Goal: Find specific page/section: Find specific page/section

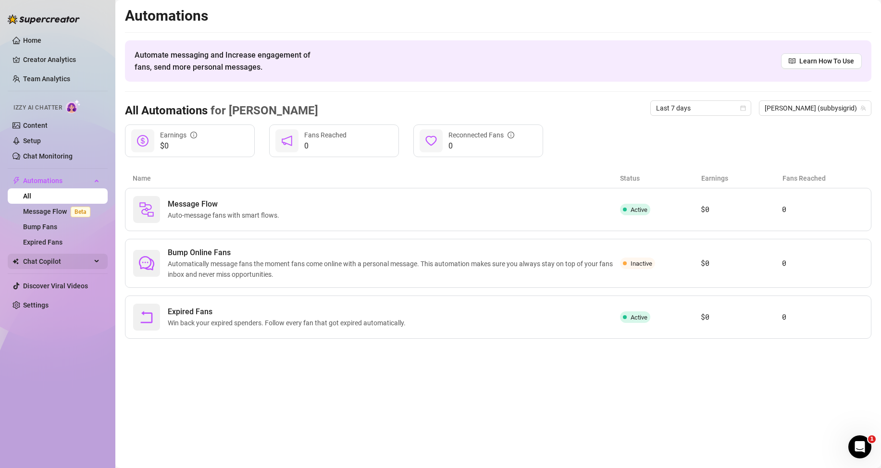
click at [99, 262] on div "Chat Copilot" at bounding box center [58, 261] width 100 height 15
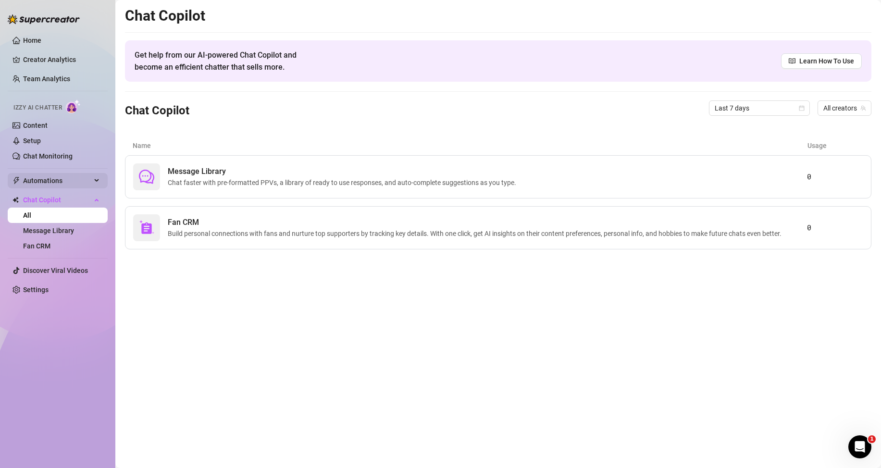
click at [63, 176] on span "Automations" at bounding box center [57, 180] width 68 height 15
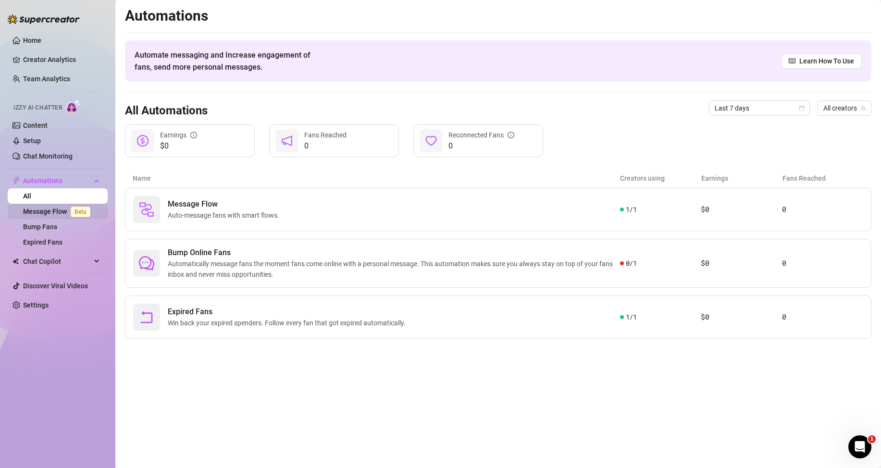
click at [61, 210] on link "Message Flow Beta" at bounding box center [58, 212] width 71 height 8
